Goal: Task Accomplishment & Management: Manage account settings

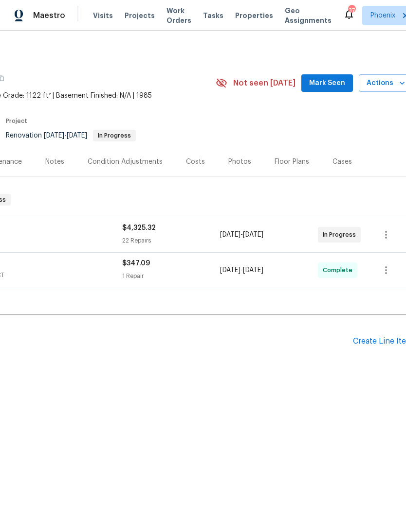
scroll to position [0, 134]
click at [388, 85] on span "Actions" at bounding box center [388, 83] width 38 height 12
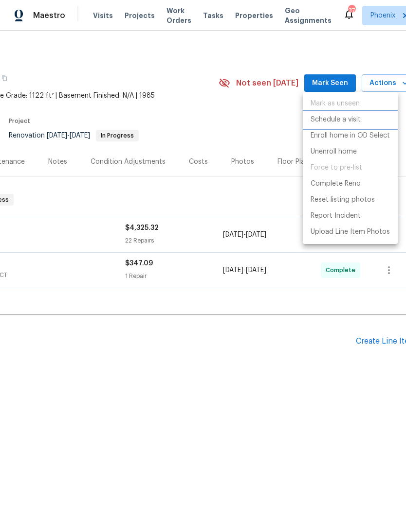
click at [351, 120] on p "Schedule a visit" at bounding box center [335, 120] width 50 height 10
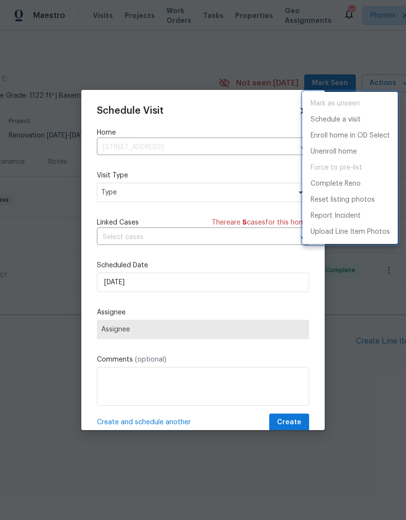
click at [249, 189] on div at bounding box center [203, 260] width 406 height 520
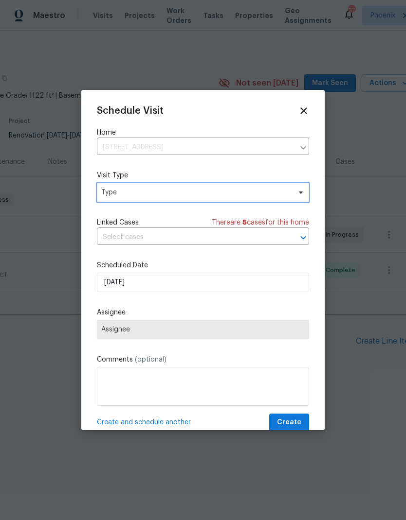
click at [265, 194] on span "Type" at bounding box center [195, 193] width 189 height 10
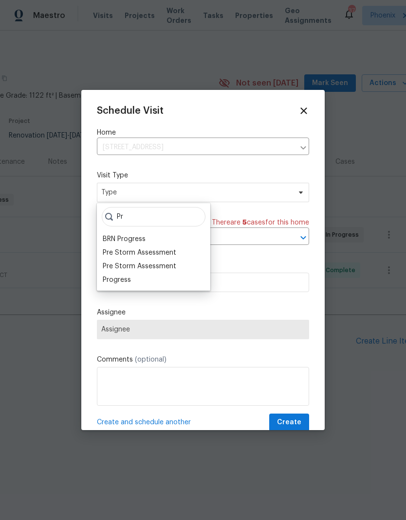
type input "Pr"
click at [126, 277] on div "Progress" at bounding box center [117, 280] width 28 height 10
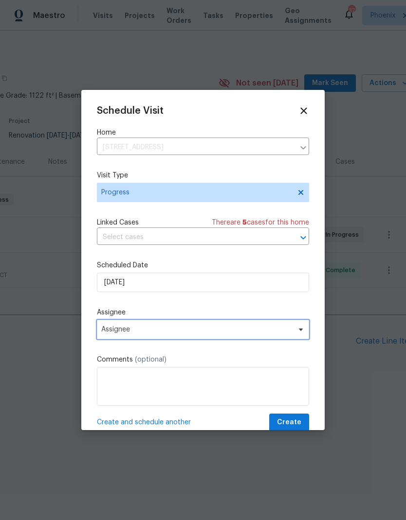
click at [172, 334] on span "Assignee" at bounding box center [196, 330] width 191 height 8
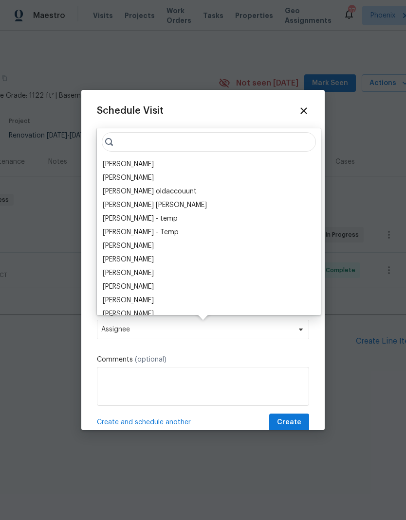
click at [136, 163] on div "[PERSON_NAME]" at bounding box center [128, 164] width 51 height 10
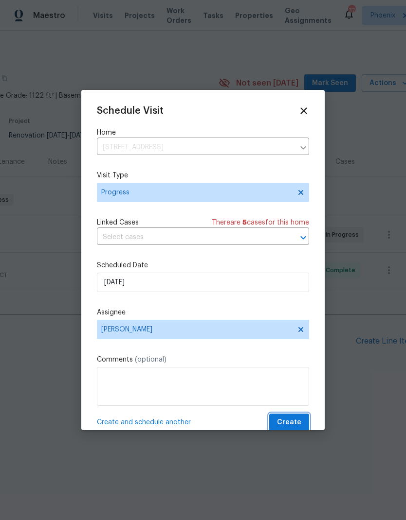
click at [302, 424] on button "Create" at bounding box center [289, 423] width 40 height 18
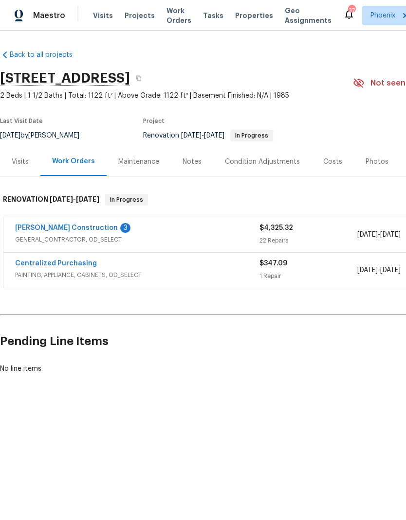
scroll to position [0, 0]
click at [71, 230] on link "[PERSON_NAME] Construction" at bounding box center [66, 228] width 103 height 7
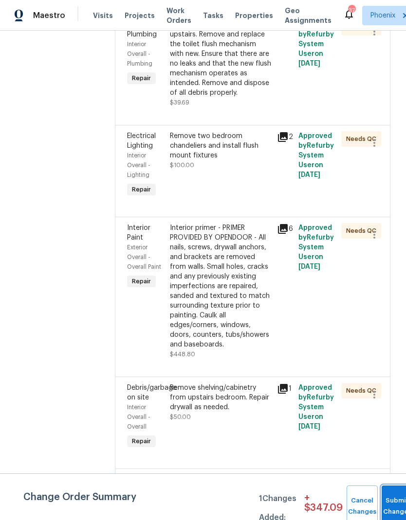
click at [390, 504] on button "Submit Changes" at bounding box center [396, 507] width 31 height 42
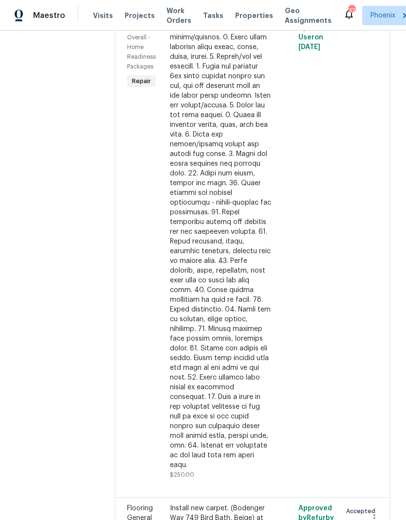
scroll to position [2777, 0]
click at [252, 13] on span "Properties" at bounding box center [254, 16] width 38 height 10
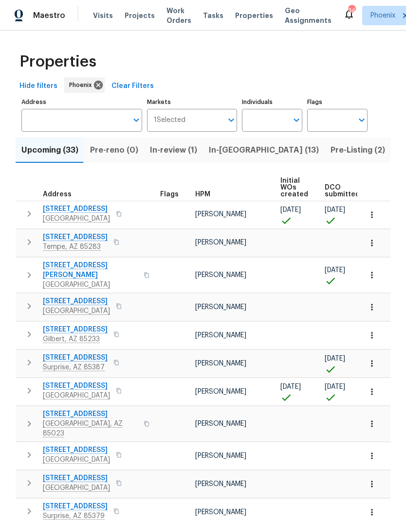
click at [269, 124] on input "Individuals" at bounding box center [265, 120] width 46 height 23
type input "Austin hatch"
click at [263, 150] on input "checkbox" at bounding box center [259, 151] width 20 height 20
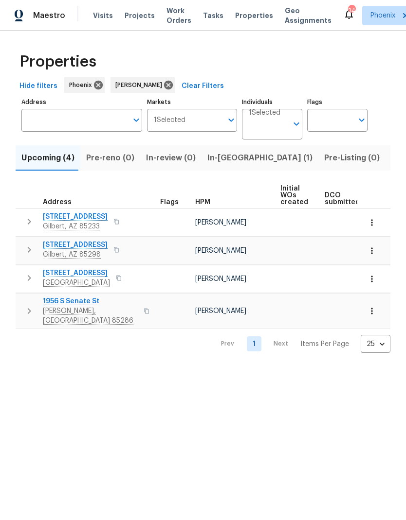
click at [33, 158] on span "Upcoming (4)" at bounding box center [47, 158] width 53 height 14
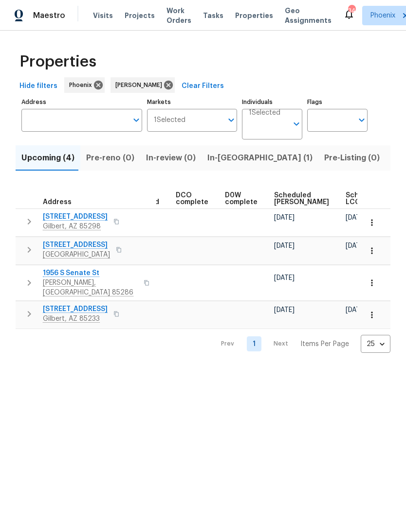
scroll to position [0, 215]
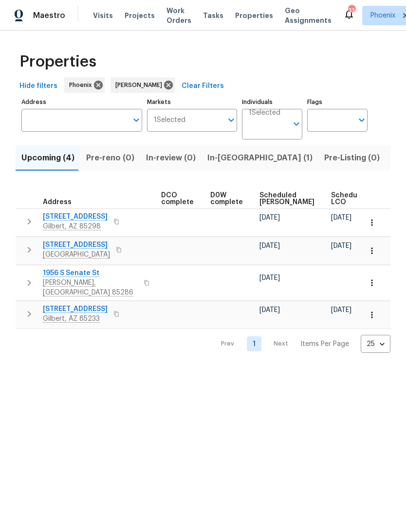
click at [391, 159] on span "Listed (13)" at bounding box center [411, 158] width 40 height 14
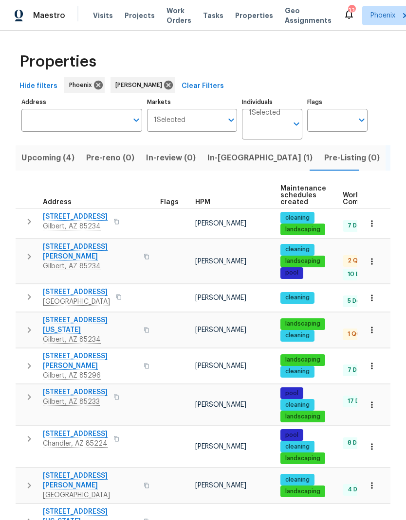
click at [60, 317] on span "[STREET_ADDRESS][US_STATE]" at bounding box center [90, 325] width 95 height 19
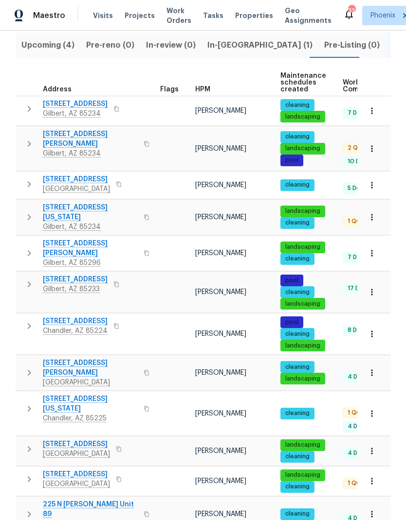
scroll to position [112, 0]
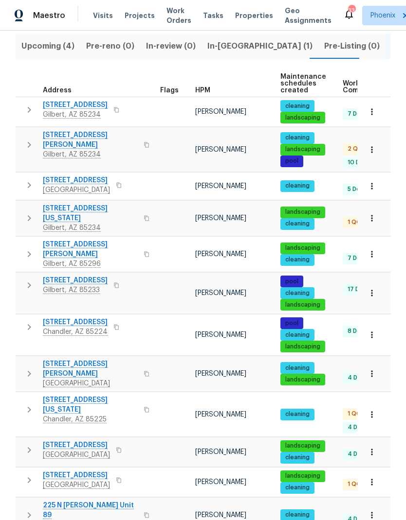
click at [54, 480] on span "Mesa, AZ 85204" at bounding box center [76, 485] width 67 height 10
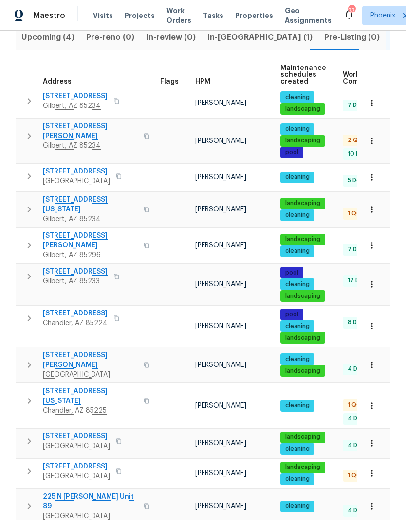
scroll to position [120, 0]
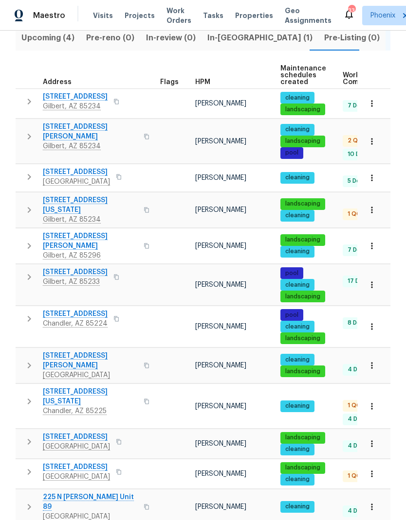
click at [55, 387] on span "2970 N Oregon St Unit 10" at bounding box center [90, 396] width 95 height 19
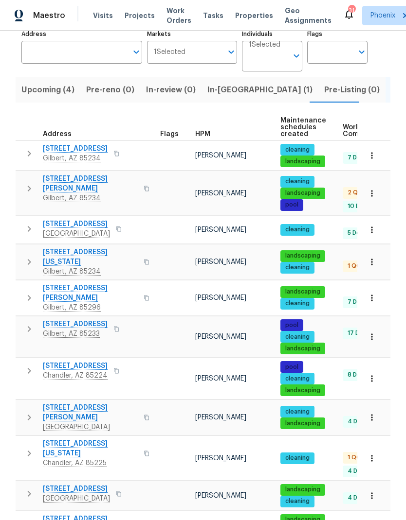
scroll to position [63, 0]
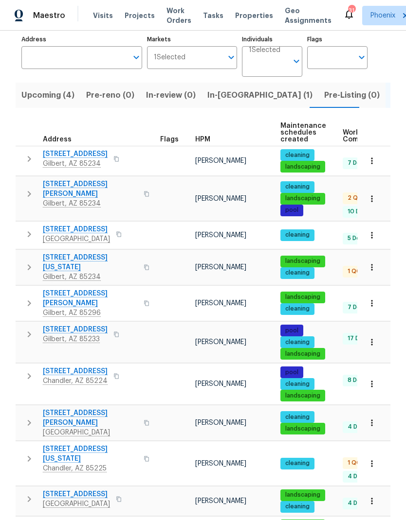
click at [55, 253] on span "1360 E Washington Ave" at bounding box center [90, 262] width 95 height 19
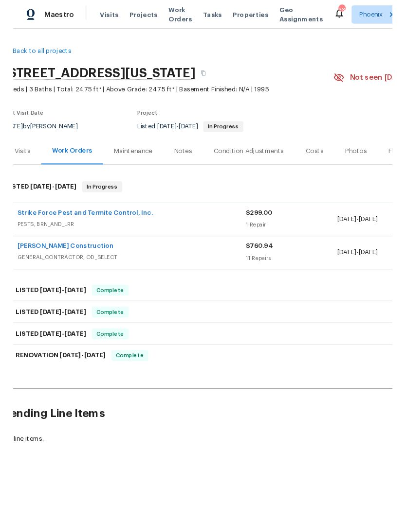
scroll to position [0, 9]
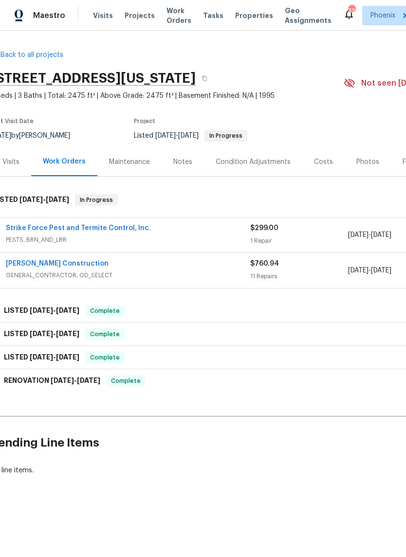
click at [35, 225] on link "Strike Force Pest and Termite Control, Inc." at bounding box center [78, 228] width 145 height 7
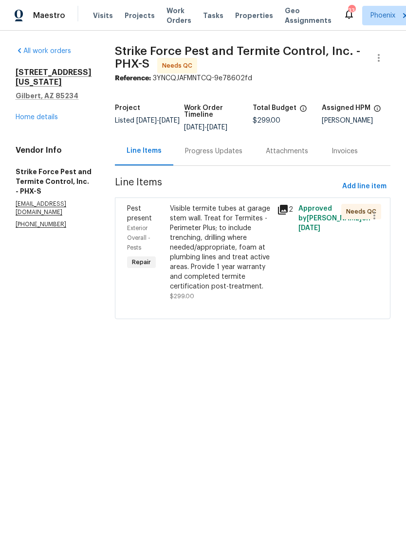
click at [241, 254] on div "Visible termite tubes at garage stem wall. Treat for Termites - Perimeter Plus;…" at bounding box center [220, 248] width 101 height 88
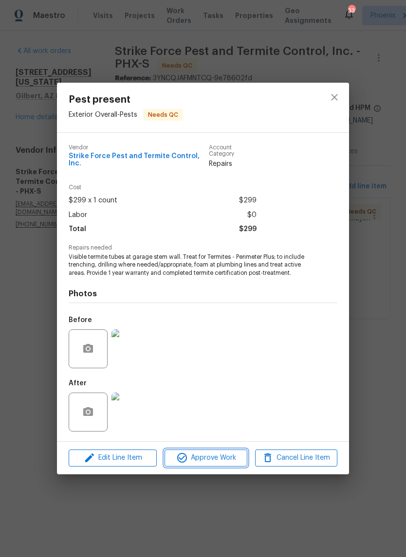
click at [232, 454] on span "Approve Work" at bounding box center [205, 458] width 76 height 12
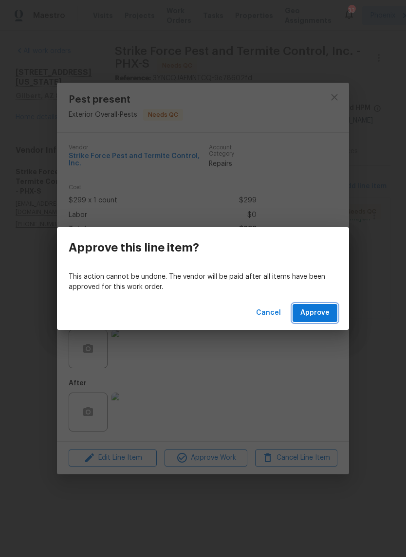
click at [322, 314] on span "Approve" at bounding box center [314, 313] width 29 height 12
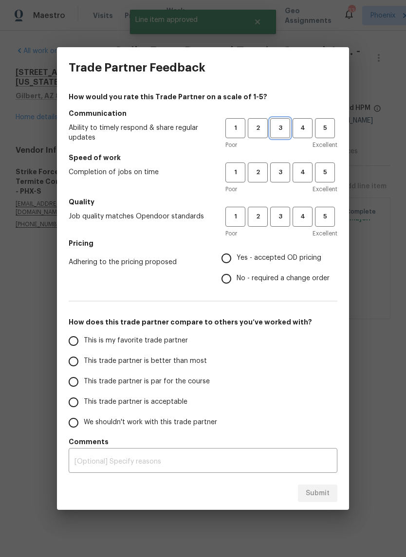
click at [279, 134] on button "3" at bounding box center [280, 128] width 20 height 20
click at [280, 176] on span "3" at bounding box center [280, 172] width 18 height 11
click at [278, 216] on span "3" at bounding box center [280, 216] width 18 height 11
click at [230, 261] on input "Yes - accepted OD pricing" at bounding box center [226, 258] width 20 height 20
radio input "true"
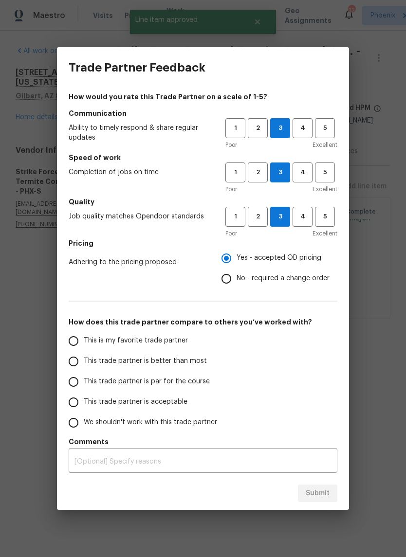
click at [210, 381] on label "This trade partner is par for the course" at bounding box center [140, 381] width 154 height 20
click at [84, 381] on input "This trade partner is par for the course" at bounding box center [73, 381] width 20 height 20
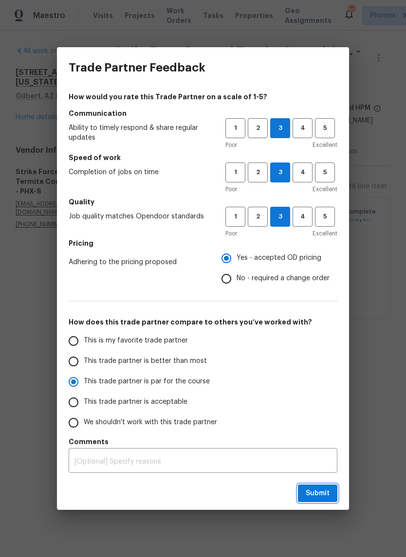
click at [322, 497] on span "Submit" at bounding box center [317, 493] width 24 height 12
radio input "true"
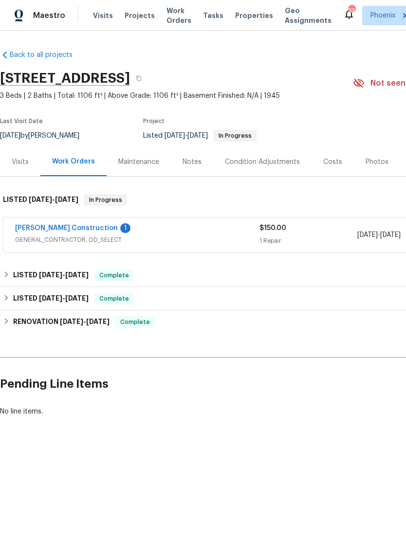
click at [43, 225] on link "[PERSON_NAME] Construction" at bounding box center [66, 228] width 103 height 7
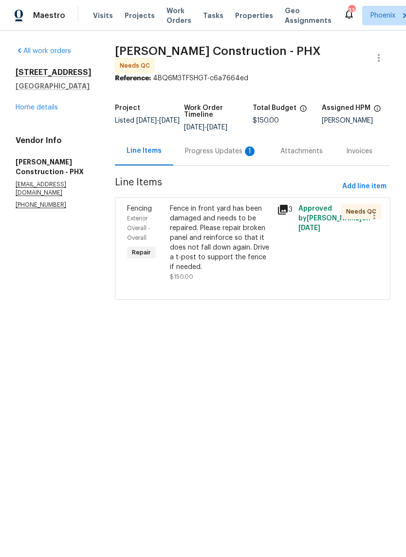
click at [229, 146] on div "Progress Updates 1" at bounding box center [221, 151] width 72 height 10
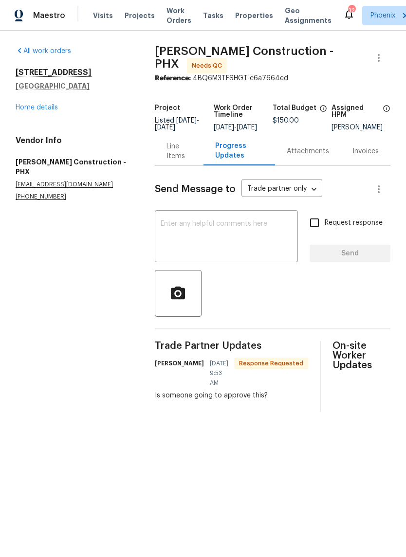
click at [177, 158] on div "Line Items" at bounding box center [179, 150] width 26 height 19
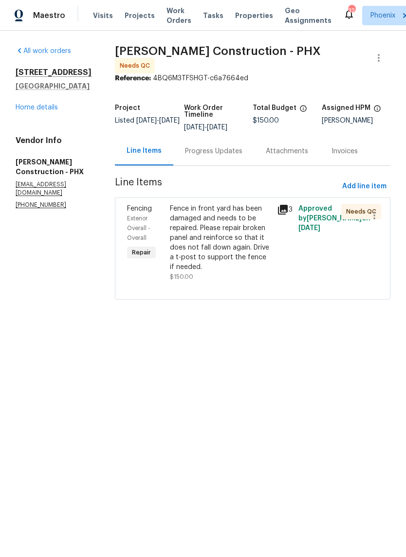
click at [222, 244] on div "Fence in front yard has been damaged and needs to be repaired. Please repair br…" at bounding box center [220, 238] width 101 height 68
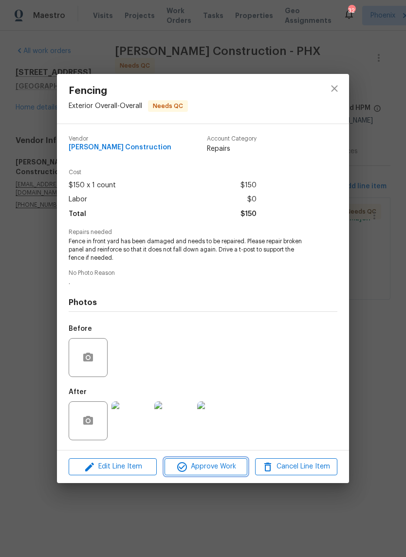
click at [212, 468] on span "Approve Work" at bounding box center [205, 466] width 76 height 12
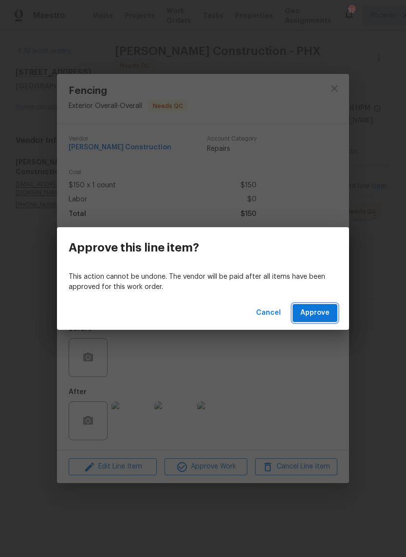
click at [320, 313] on span "Approve" at bounding box center [314, 313] width 29 height 12
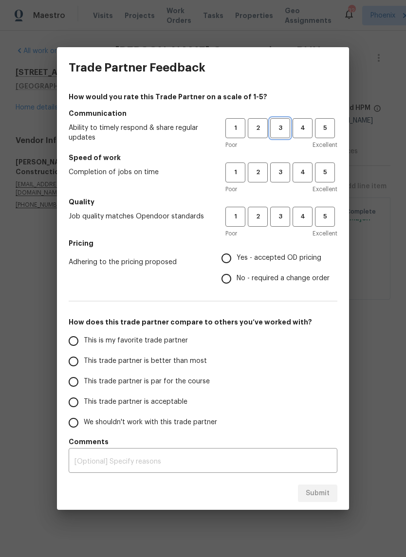
click at [281, 128] on span "3" at bounding box center [280, 128] width 18 height 11
click at [278, 177] on span "3" at bounding box center [280, 172] width 18 height 11
click at [282, 218] on span "3" at bounding box center [280, 216] width 18 height 11
click at [277, 263] on span "Yes - accepted OD pricing" at bounding box center [278, 258] width 85 height 10
click at [236, 263] on input "Yes - accepted OD pricing" at bounding box center [226, 258] width 20 height 20
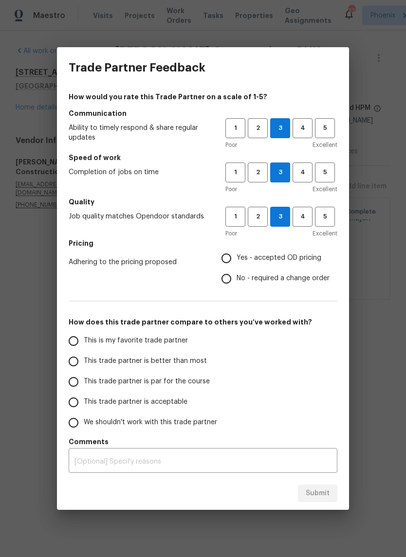
radio input "true"
click at [197, 384] on span "This trade partner is par for the course" at bounding box center [147, 381] width 126 height 10
click at [84, 384] on input "This trade partner is par for the course" at bounding box center [73, 381] width 20 height 20
click at [327, 496] on span "Submit" at bounding box center [317, 493] width 24 height 12
radio input "true"
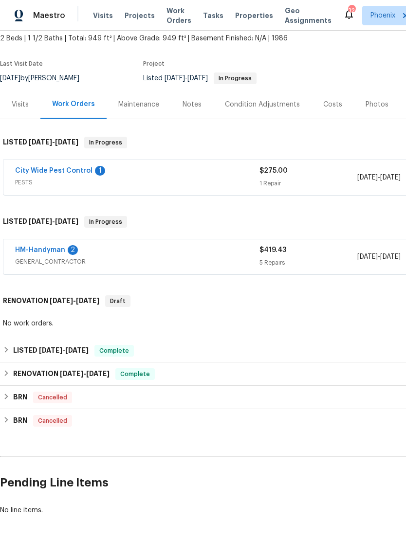
scroll to position [57, 0]
click at [35, 174] on link "City Wide Pest Control" at bounding box center [53, 170] width 77 height 7
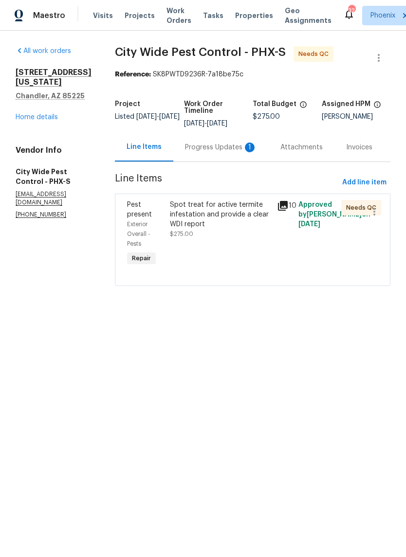
click at [236, 145] on div "Progress Updates 1" at bounding box center [221, 147] width 72 height 10
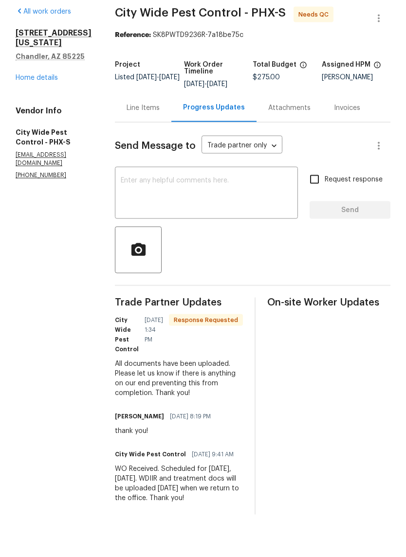
scroll to position [13, 0]
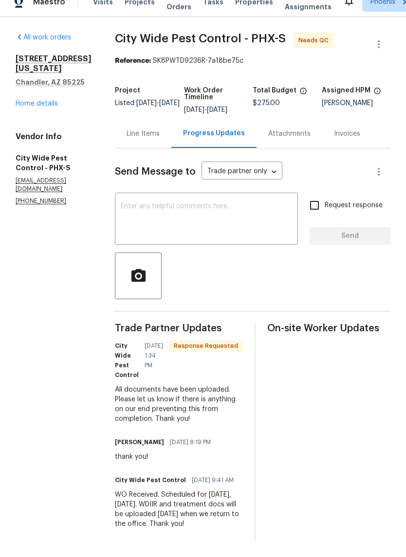
click at [141, 142] on div "Line Items" at bounding box center [142, 147] width 33 height 10
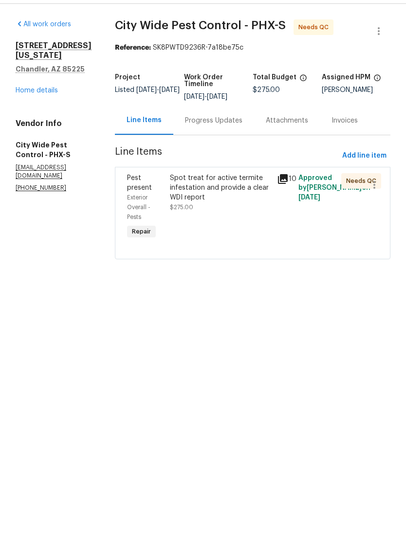
click at [229, 200] on div "Spot treat for active termite infestation and provide a clear WDI report" at bounding box center [220, 214] width 101 height 29
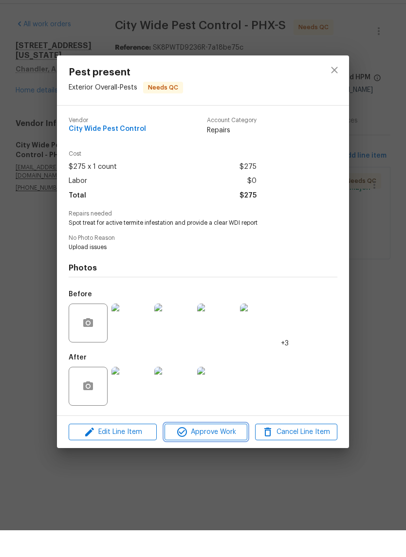
click at [223, 453] on span "Approve Work" at bounding box center [205, 459] width 76 height 12
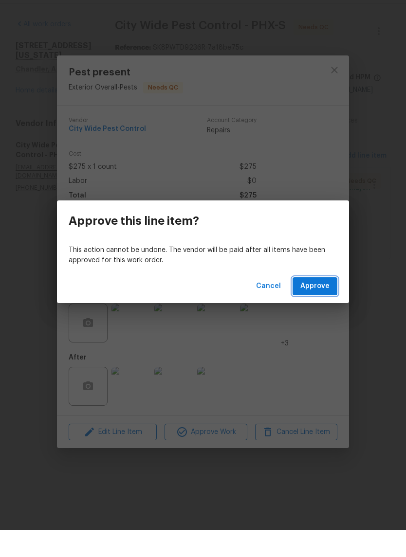
click at [313, 307] on span "Approve" at bounding box center [314, 313] width 29 height 12
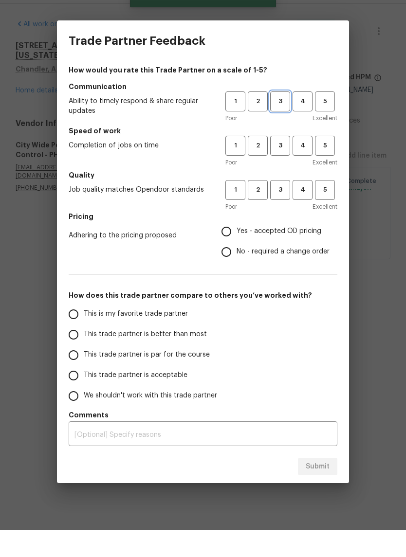
click at [279, 123] on span "3" at bounding box center [280, 128] width 18 height 11
click at [278, 167] on span "3" at bounding box center [280, 172] width 18 height 11
click at [284, 207] on button "3" at bounding box center [280, 217] width 20 height 20
click at [268, 253] on span "Yes - accepted OD pricing" at bounding box center [278, 258] width 85 height 10
click at [236, 248] on input "Yes - accepted OD pricing" at bounding box center [226, 258] width 20 height 20
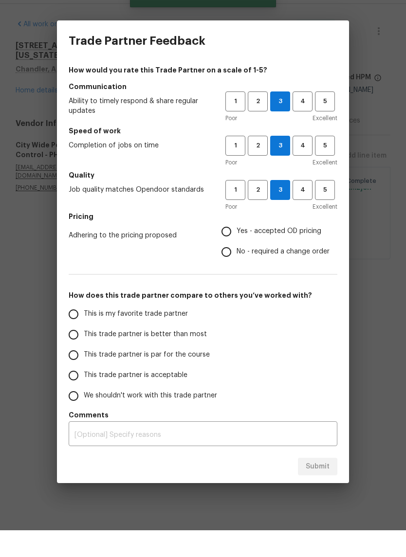
radio input "true"
click at [213, 371] on label "This trade partner is par for the course" at bounding box center [140, 381] width 154 height 20
click at [84, 371] on input "This trade partner is par for the course" at bounding box center [73, 381] width 20 height 20
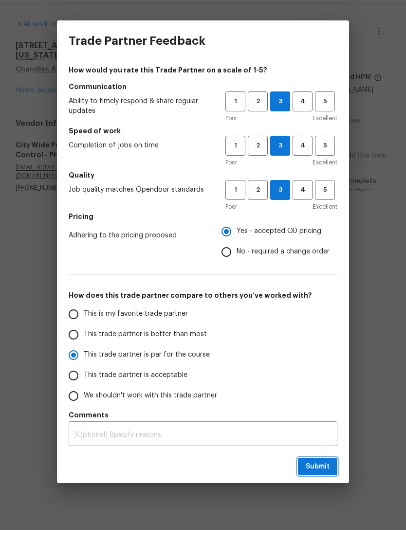
click at [325, 487] on span "Submit" at bounding box center [317, 493] width 24 height 12
radio input "true"
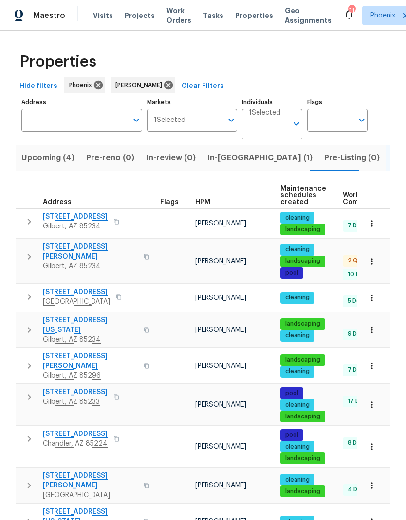
click at [62, 247] on span "4319 E Vaughn Ave" at bounding box center [90, 251] width 95 height 19
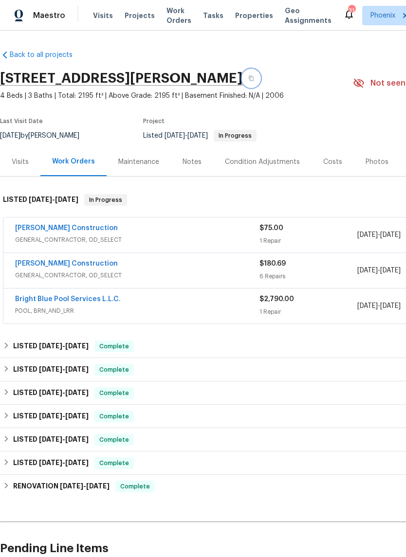
click at [254, 78] on icon "button" at bounding box center [251, 78] width 6 height 6
